Goal: Transaction & Acquisition: Download file/media

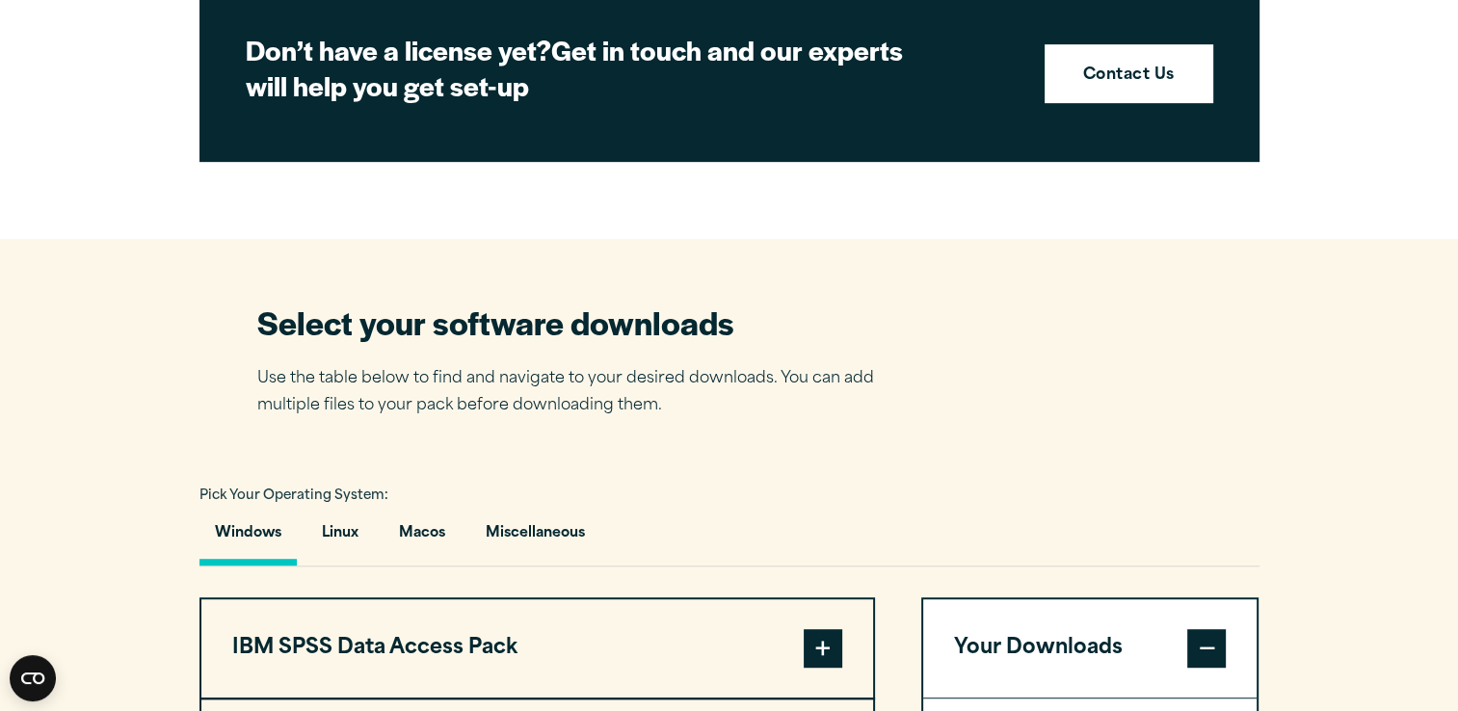
scroll to position [289, 0]
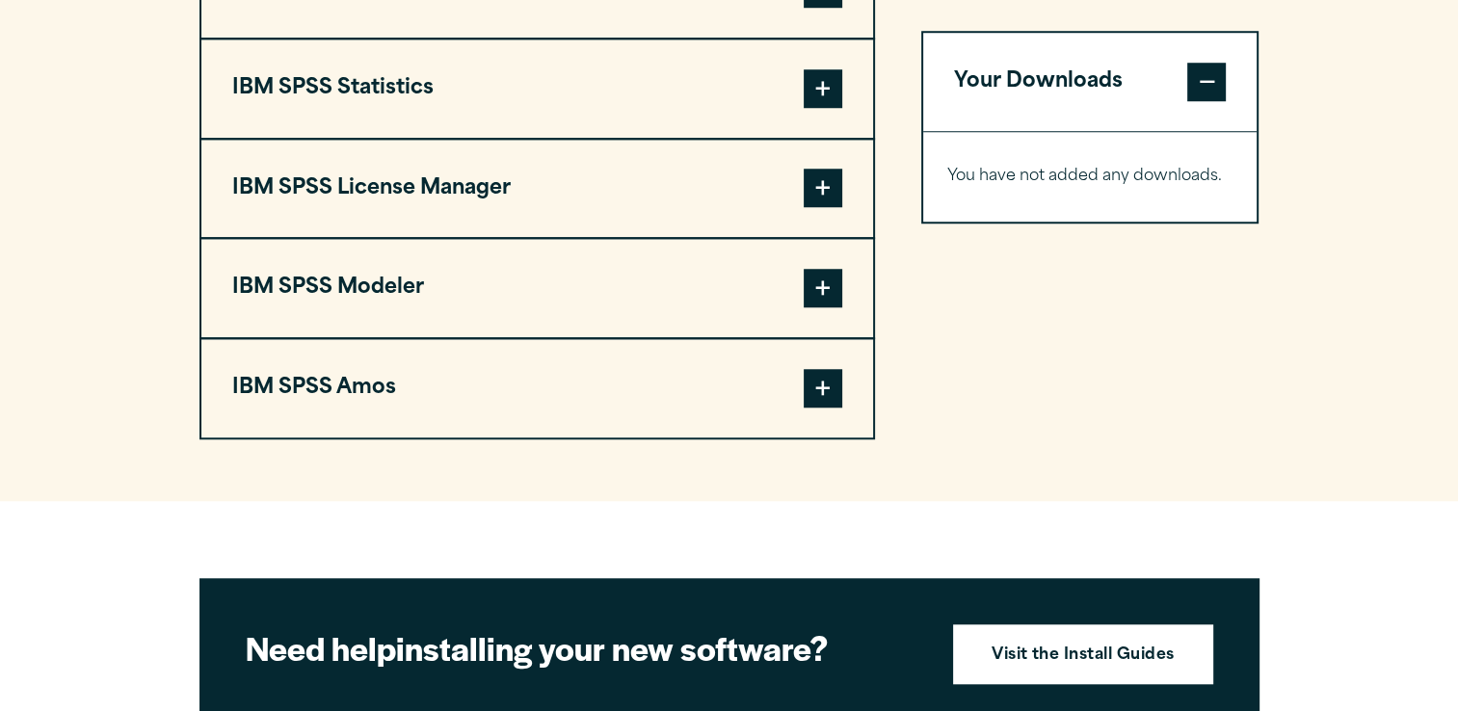
scroll to position [1542, 0]
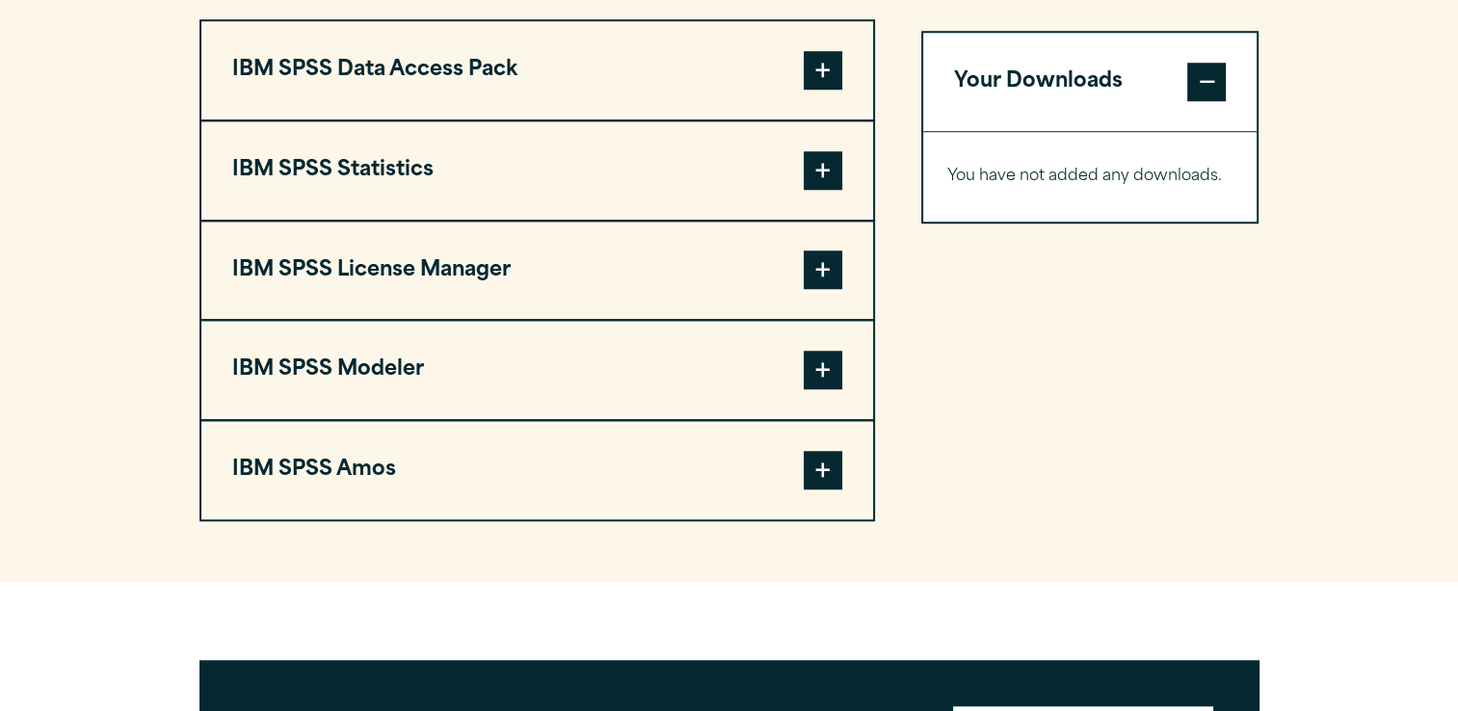
click at [299, 159] on button "IBM SPSS Statistics" at bounding box center [537, 170] width 672 height 98
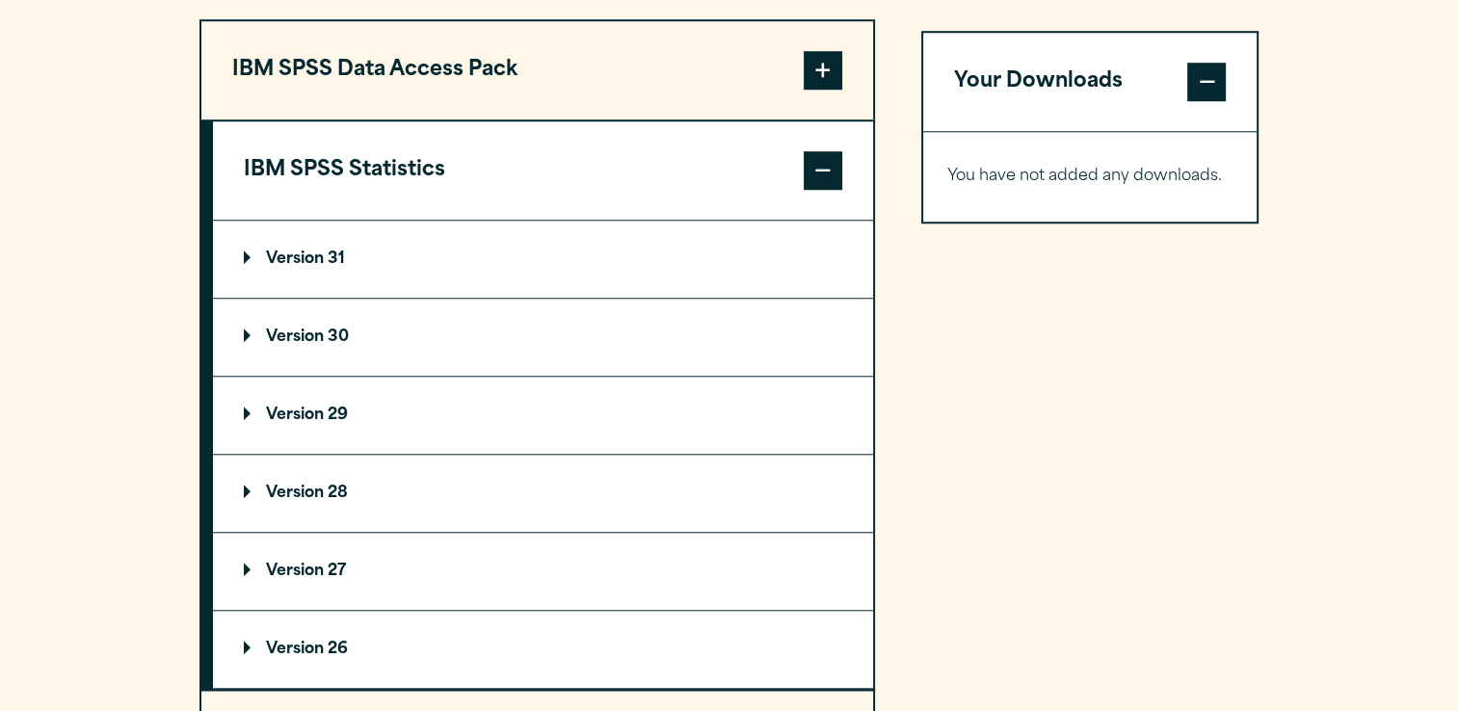
click at [346, 432] on summary "Version 29" at bounding box center [543, 415] width 660 height 77
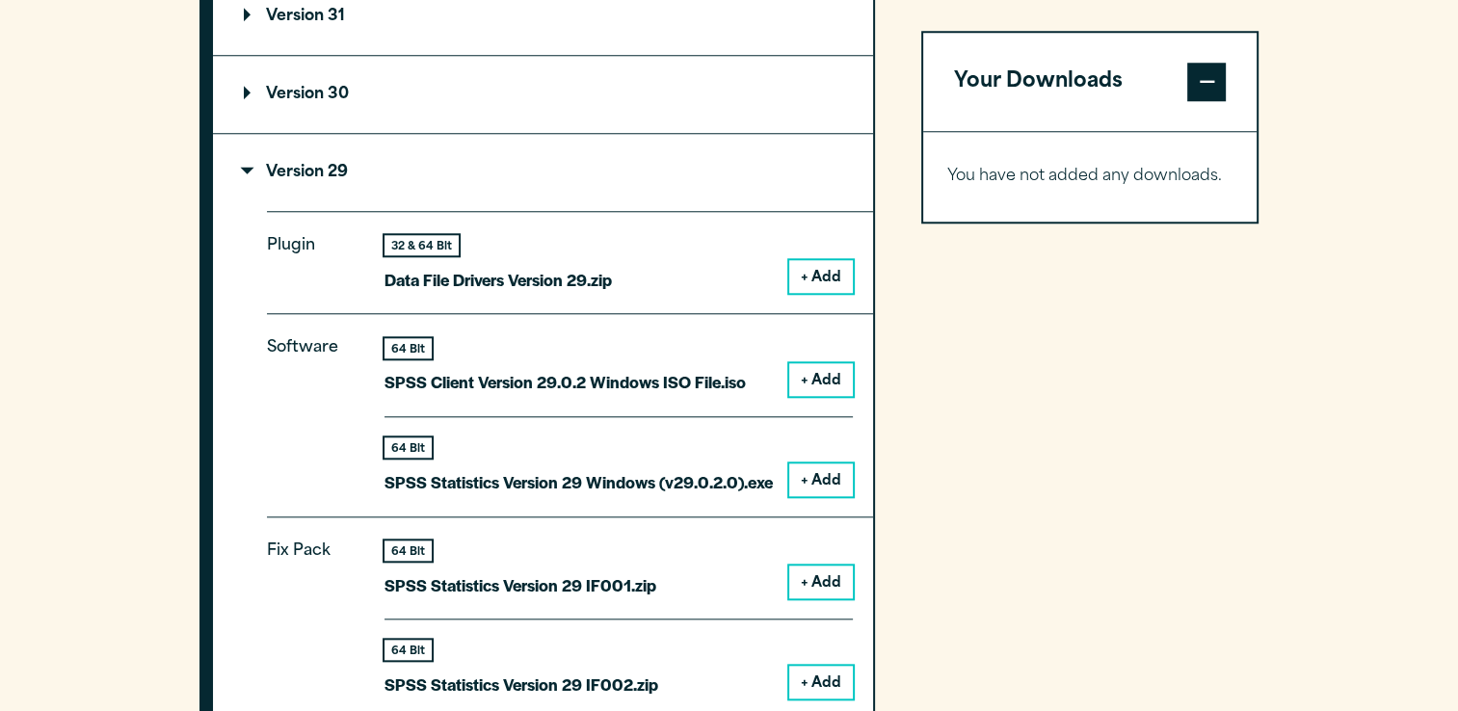
scroll to position [1831, 0]
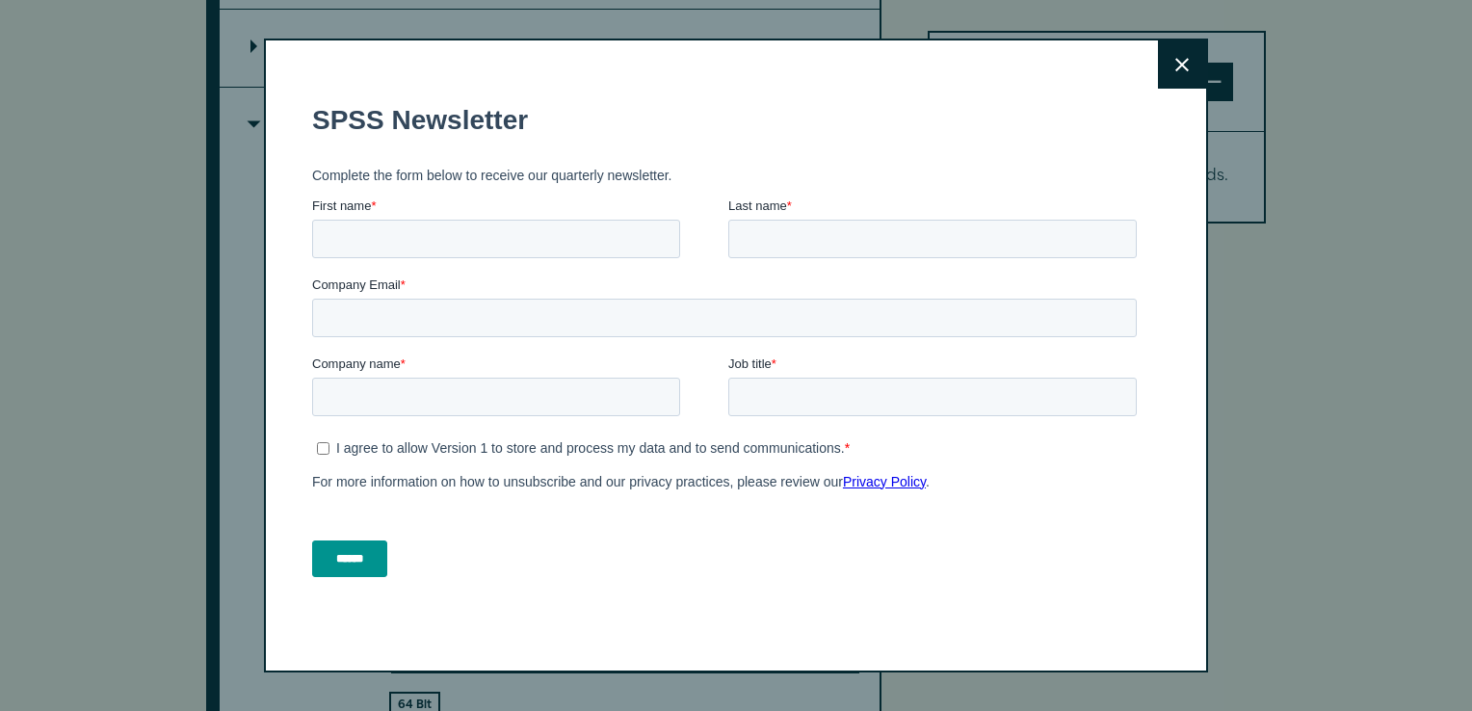
click at [1176, 72] on button "Close" at bounding box center [1182, 64] width 48 height 48
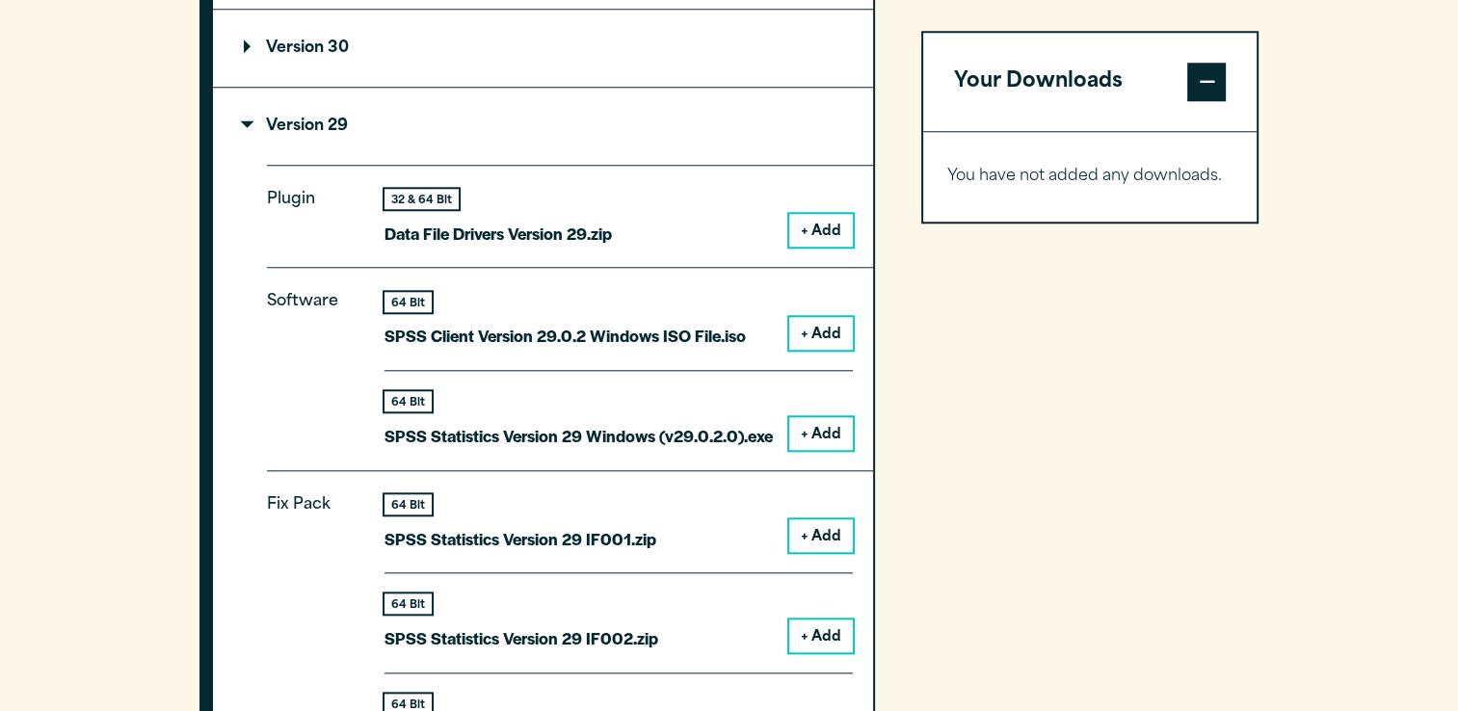
click at [817, 434] on button "+ Add" at bounding box center [821, 433] width 64 height 33
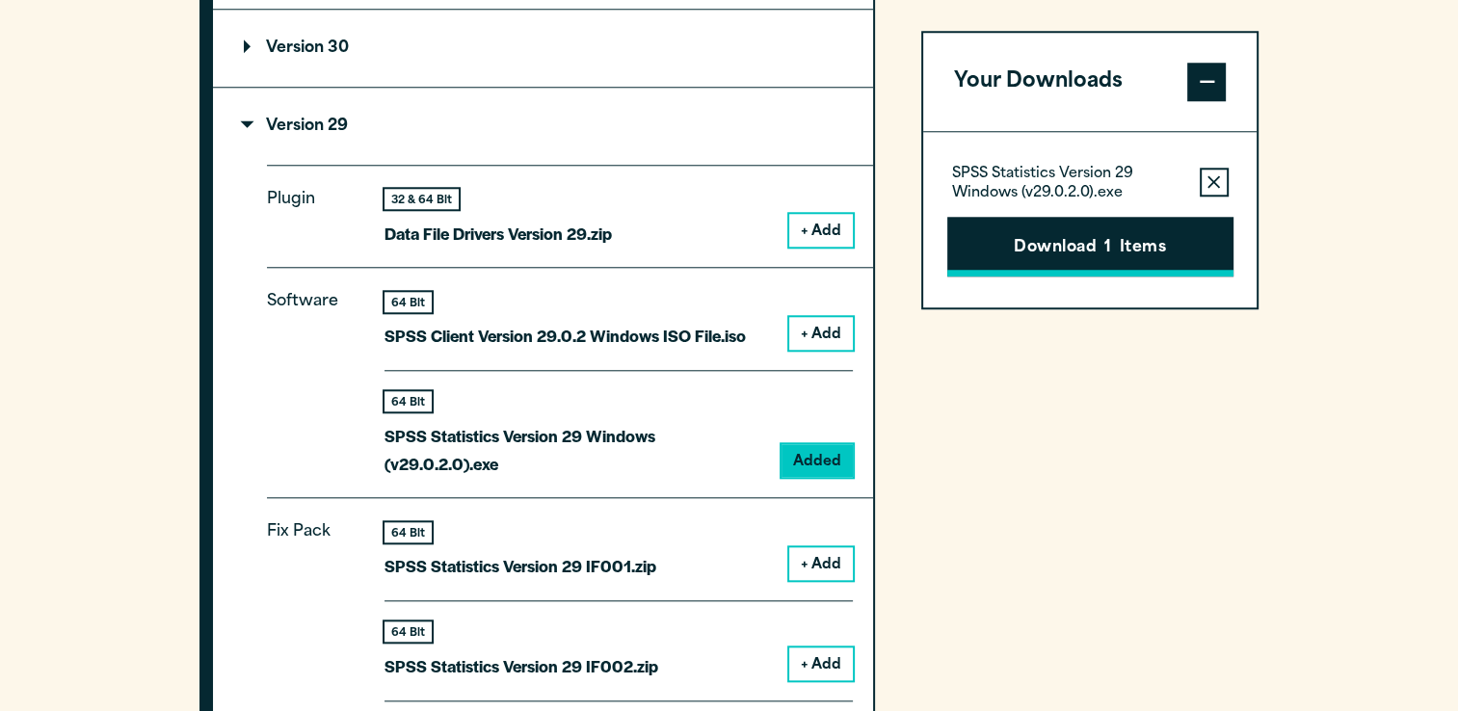
click at [1125, 260] on button "Download 1 Items" at bounding box center [1090, 247] width 286 height 60
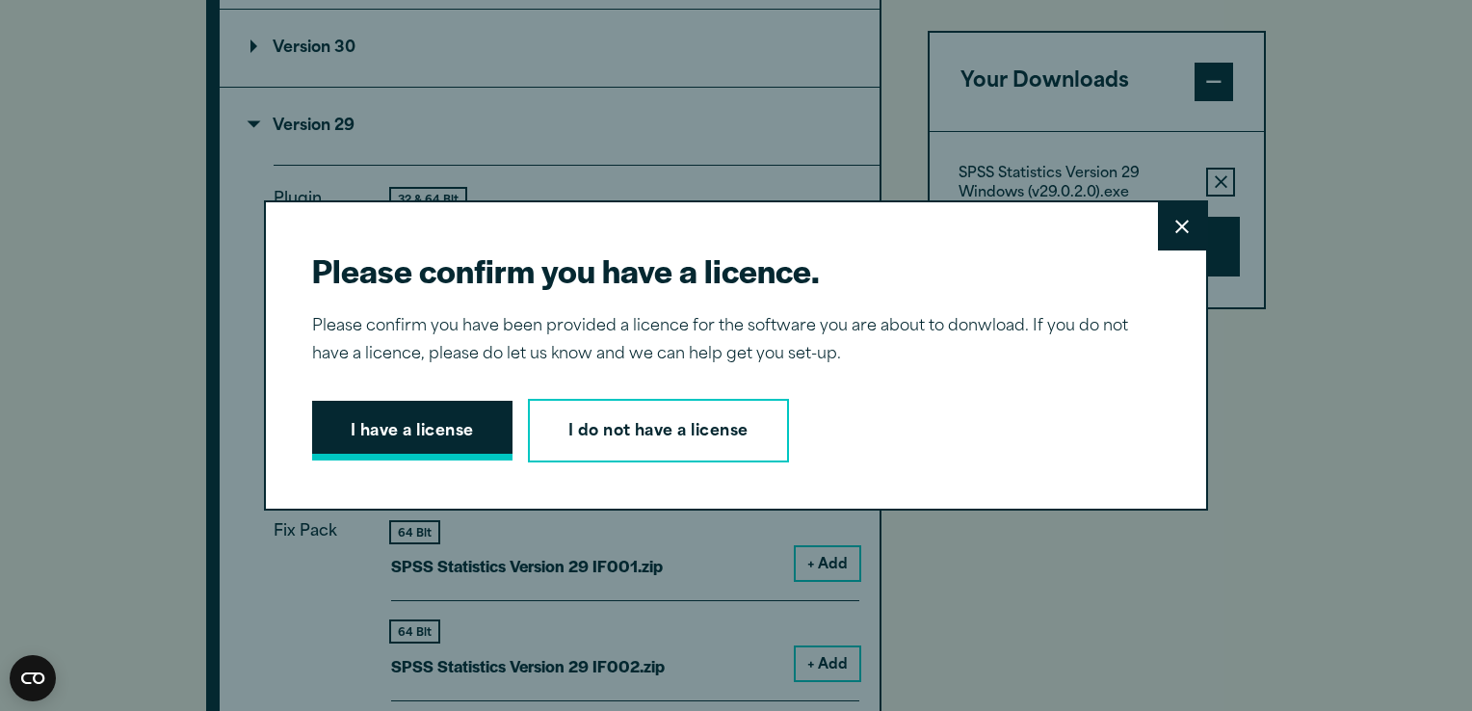
click at [417, 433] on button "I have a license" at bounding box center [412, 431] width 200 height 60
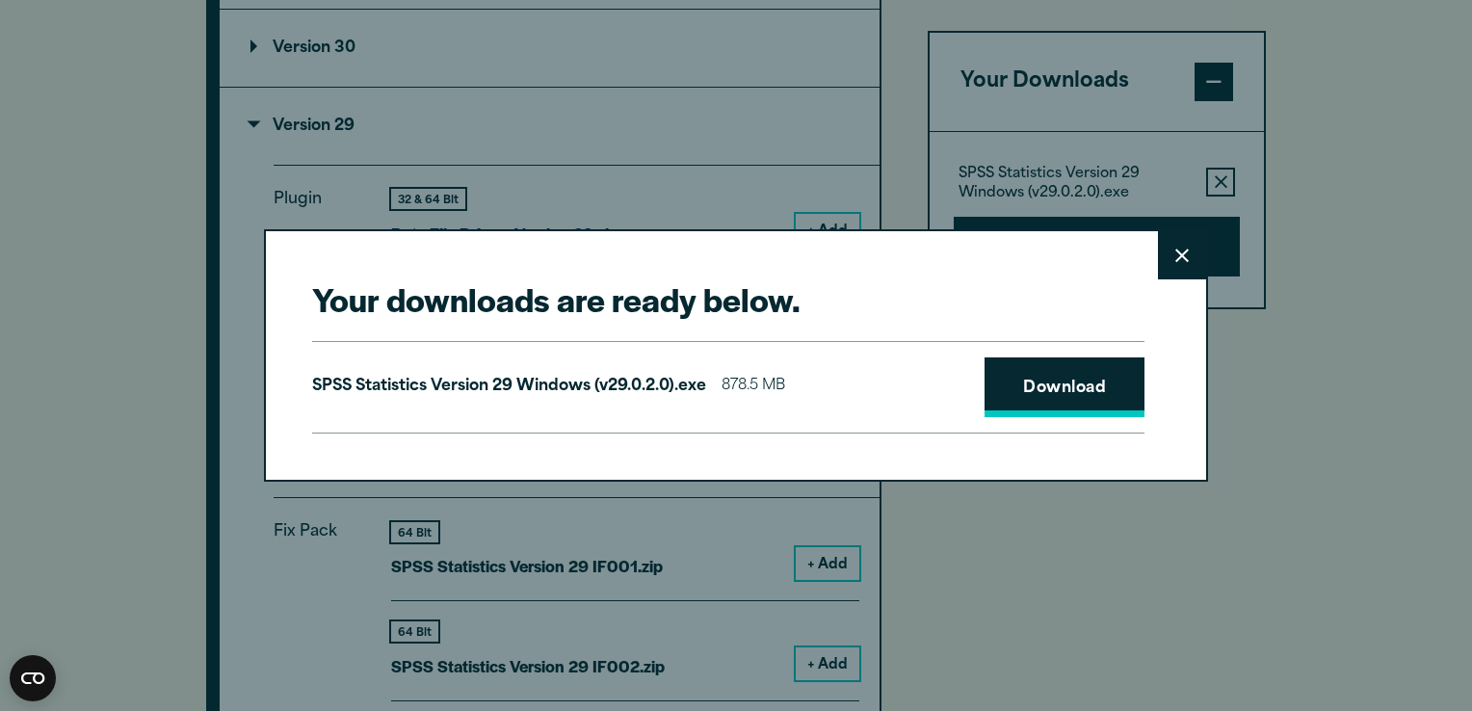
click at [1098, 401] on link "Download" at bounding box center [1065, 387] width 160 height 60
click at [1331, 489] on div "Your downloads are ready below. Close SPSS Statistics Version 29 Windows (v29.0…" at bounding box center [736, 355] width 1472 height 711
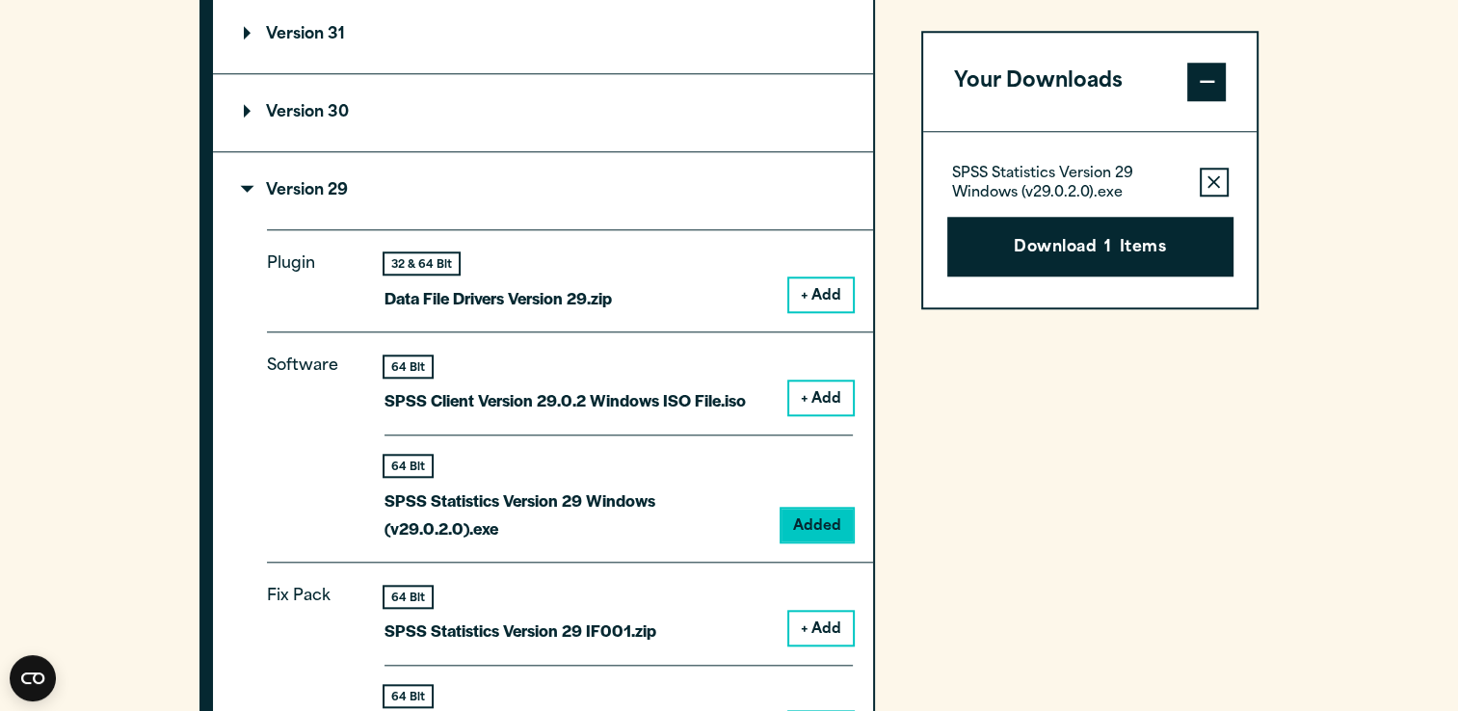
scroll to position [1638, 0]
